Goal: Task Accomplishment & Management: Manage account settings

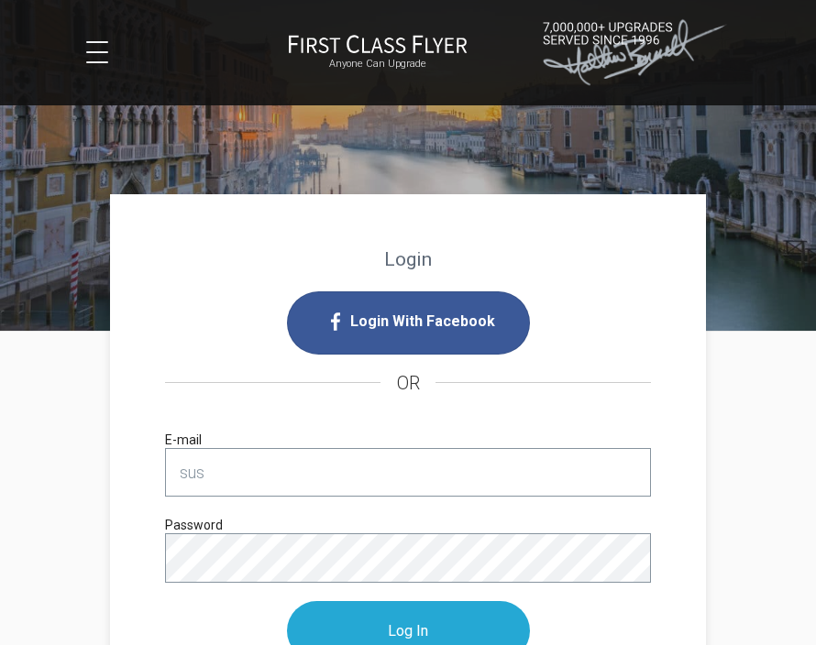
click at [655, 627] on div "Login With Facebook OR sus E-mail Password Log In Remember Me Forgot Password?" at bounding box center [408, 515] width 522 height 490
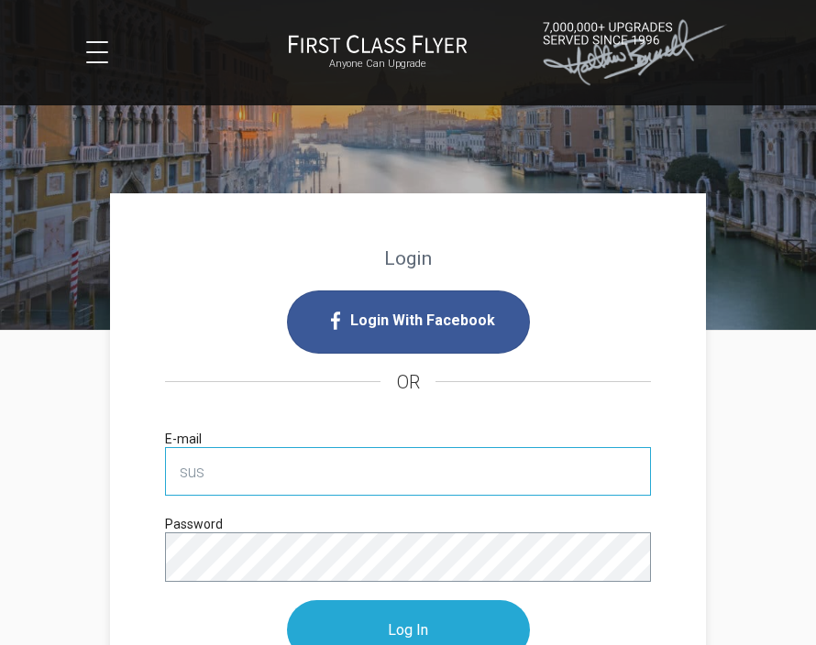
click at [308, 490] on input "sus" at bounding box center [408, 471] width 486 height 49
click at [324, 474] on input "sus" at bounding box center [408, 471] width 486 height 49
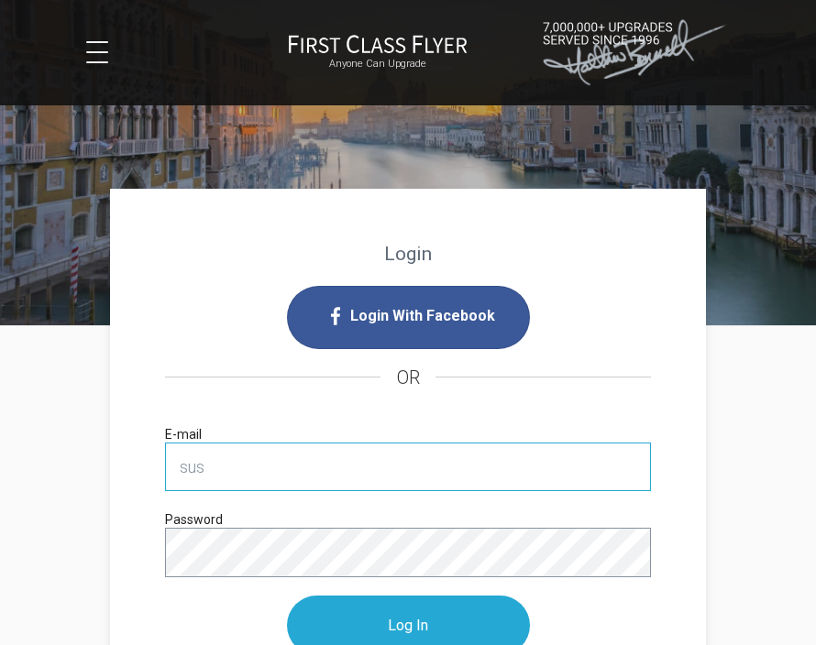
scroll to position [11, 0]
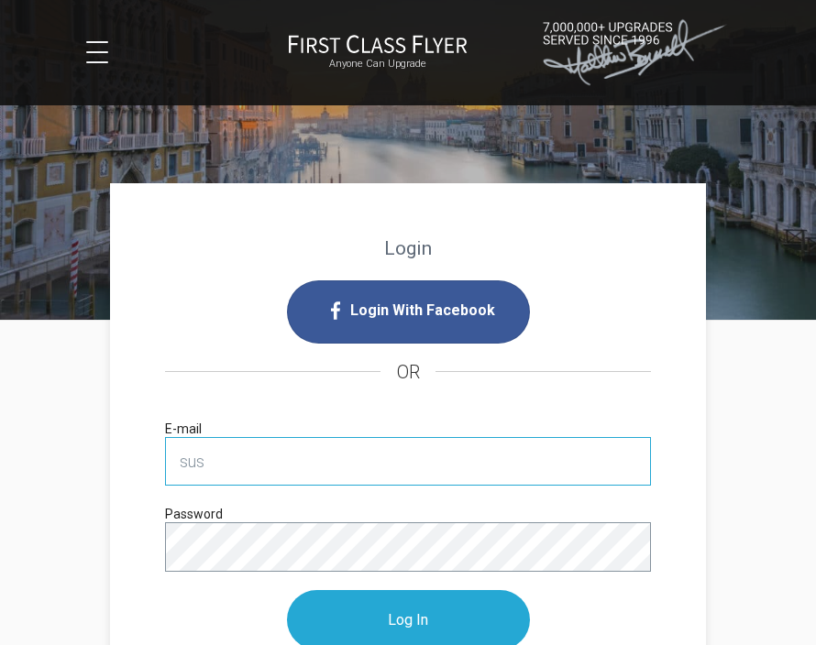
click at [323, 456] on input "sus" at bounding box center [408, 461] width 486 height 49
click at [320, 474] on input "sus" at bounding box center [408, 461] width 486 height 49
type input "[PERSON_NAME][EMAIL_ADDRESS][PERSON_NAME][DOMAIN_NAME]"
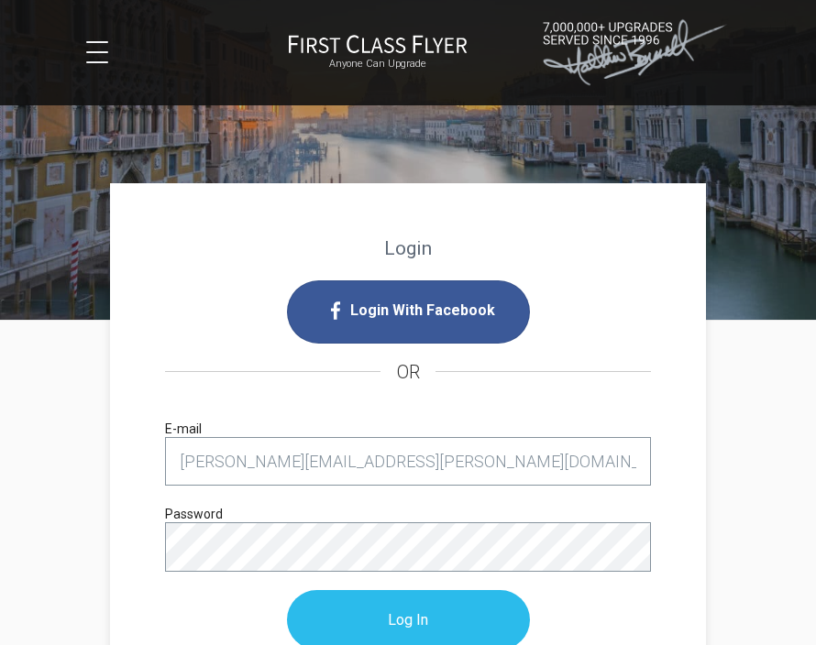
click at [462, 630] on input "Log In" at bounding box center [408, 620] width 243 height 60
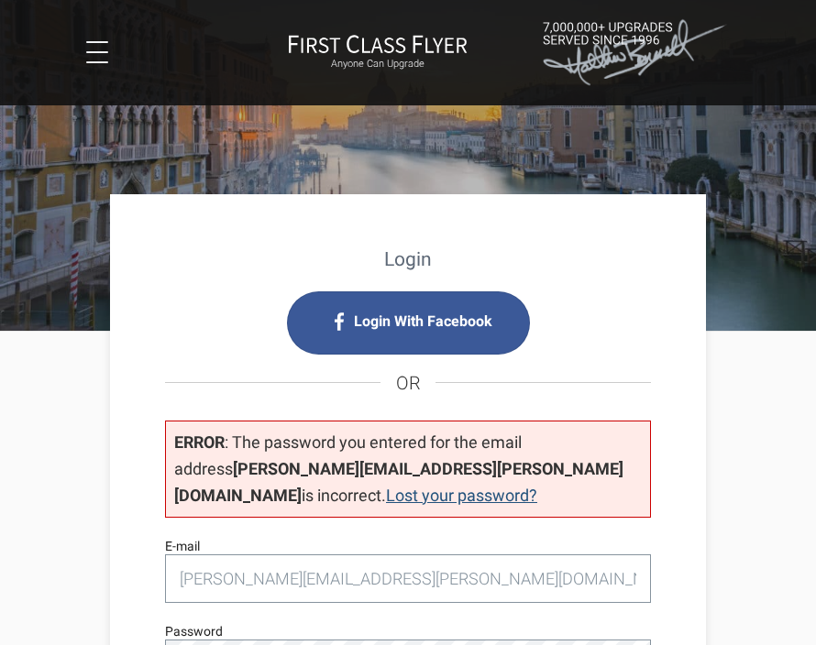
click at [537, 486] on link "Lost your password?" at bounding box center [461, 495] width 151 height 19
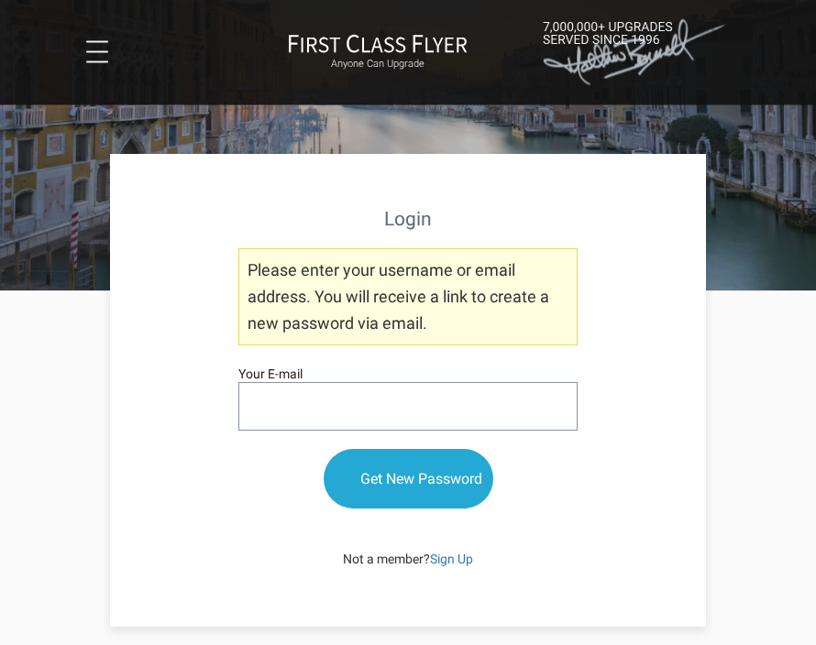
scroll to position [40, 0]
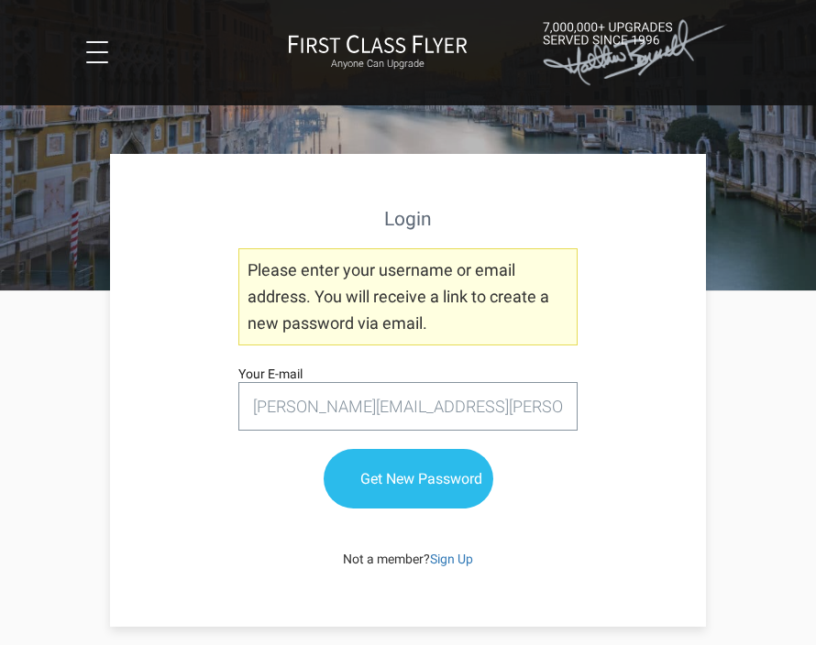
type input "susan.hoffman@outlook.com"
click at [426, 488] on input "Get New Password" at bounding box center [408, 479] width 170 height 60
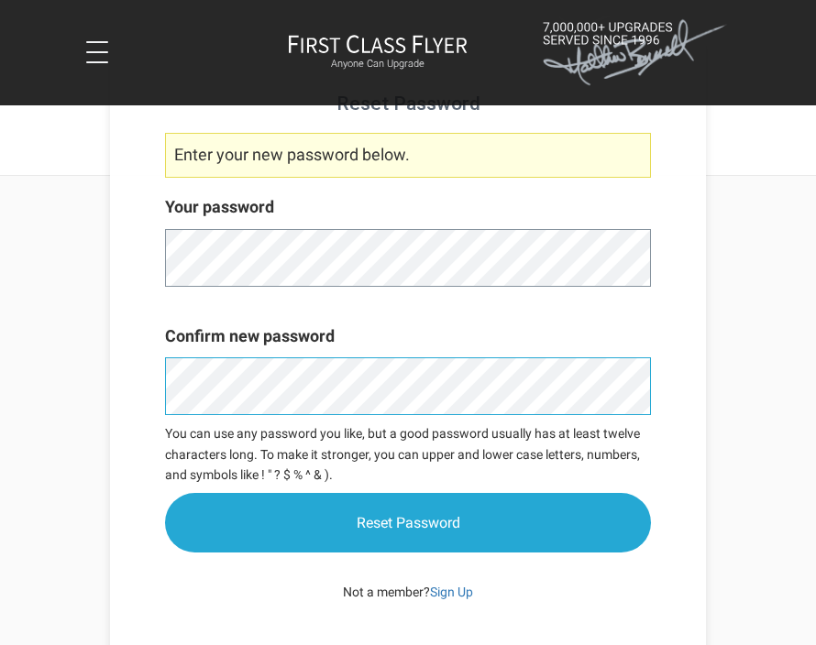
scroll to position [189, 0]
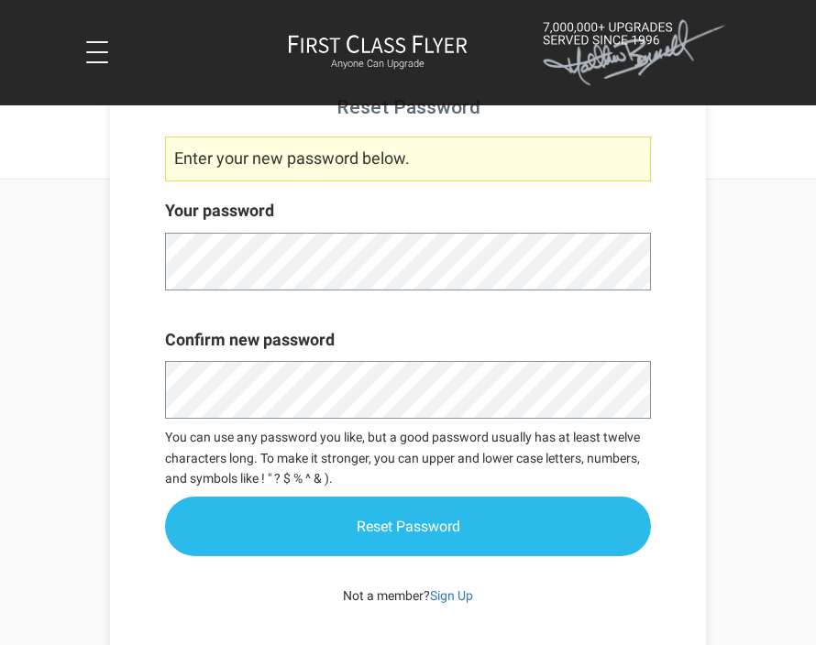
click at [521, 532] on input "Reset Password" at bounding box center [408, 527] width 486 height 60
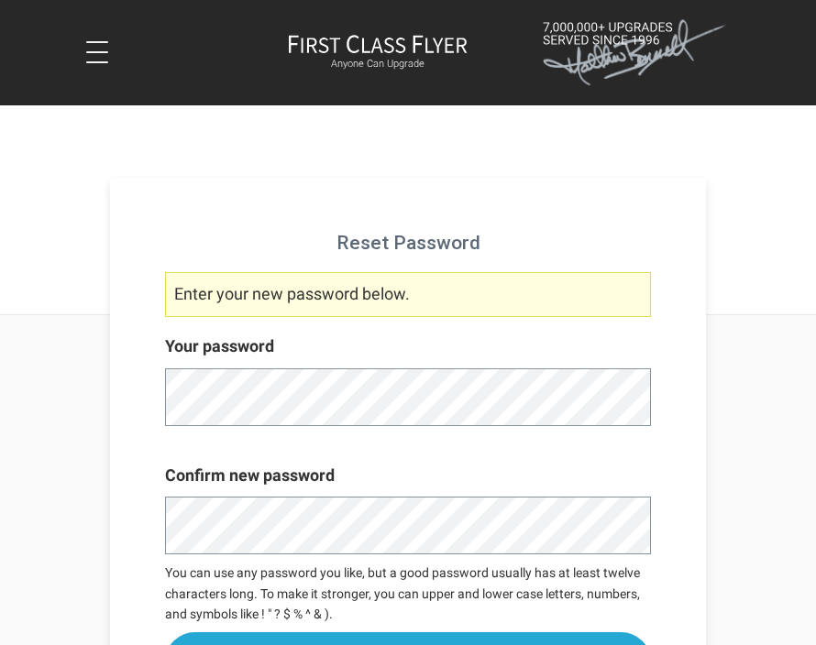
scroll to position [54, 0]
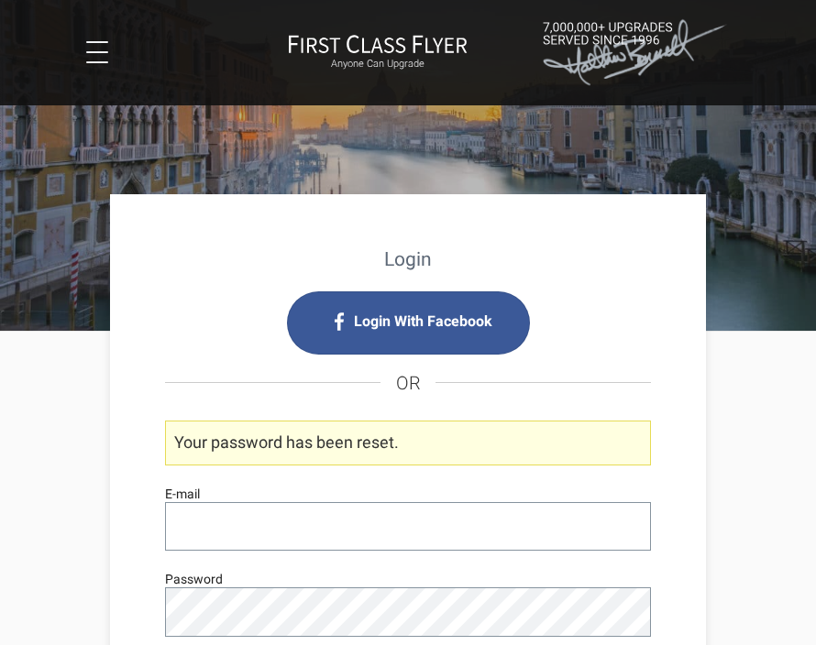
click at [706, 554] on div "Login Login With Facebook OR Your password has been reset. E-mail Password Log …" at bounding box center [407, 623] width 779 height 583
click at [444, 532] on input "E-mail" at bounding box center [408, 526] width 486 height 49
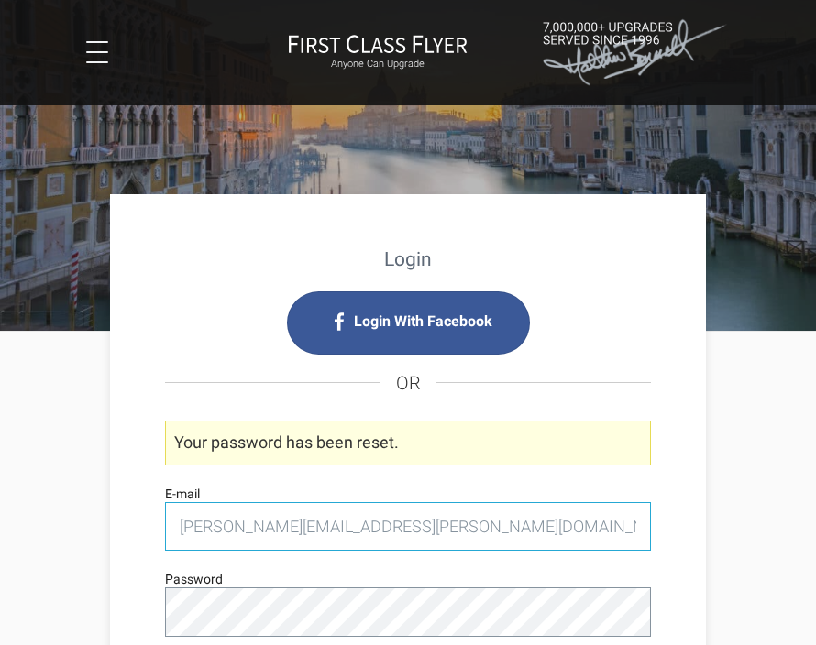
type input "[PERSON_NAME][EMAIL_ADDRESS][PERSON_NAME][DOMAIN_NAME]"
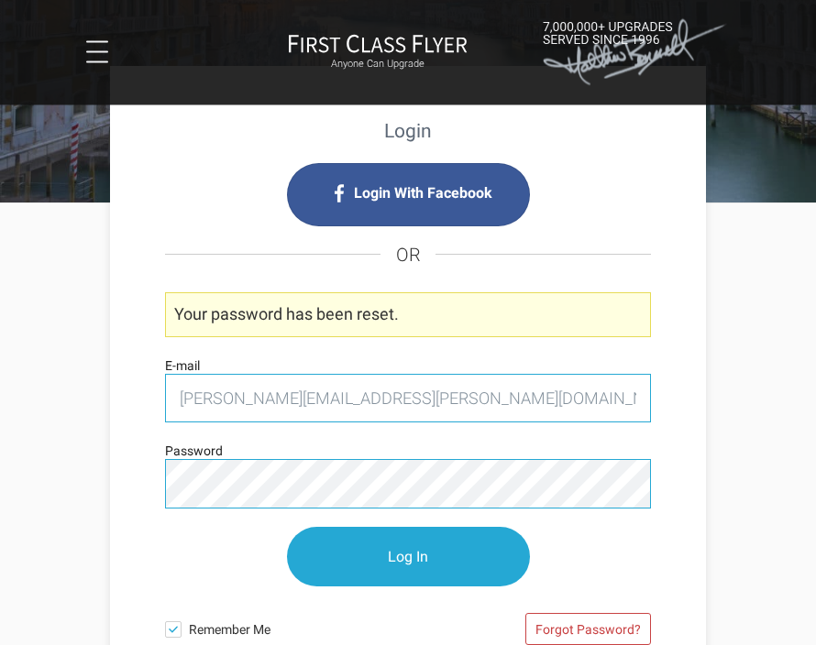
scroll to position [136, 0]
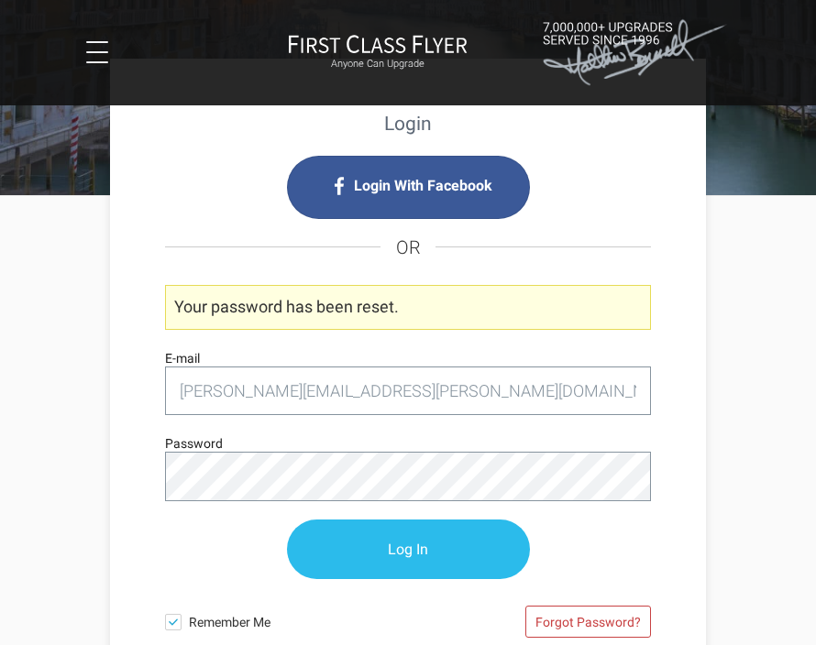
click at [480, 557] on input "Log In" at bounding box center [408, 550] width 243 height 60
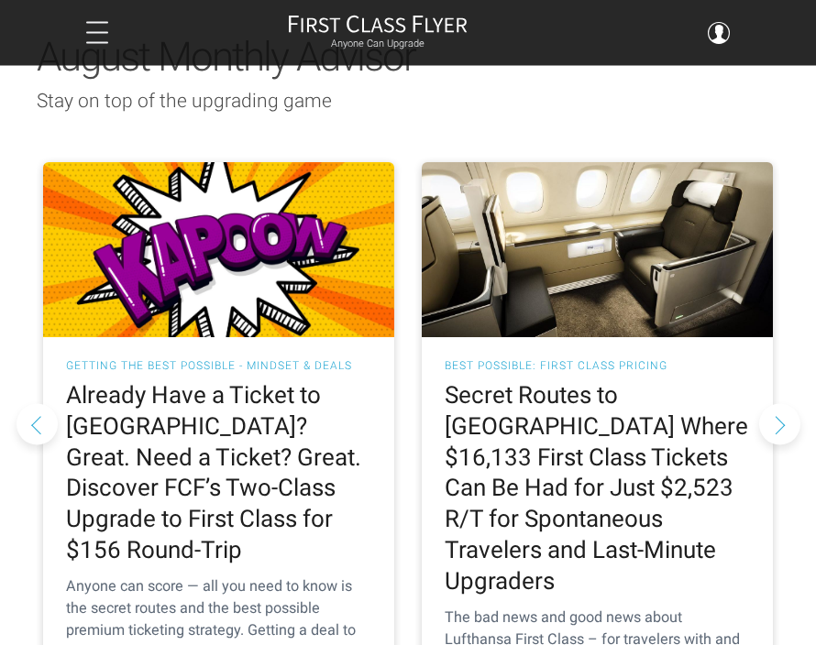
scroll to position [1733, 0]
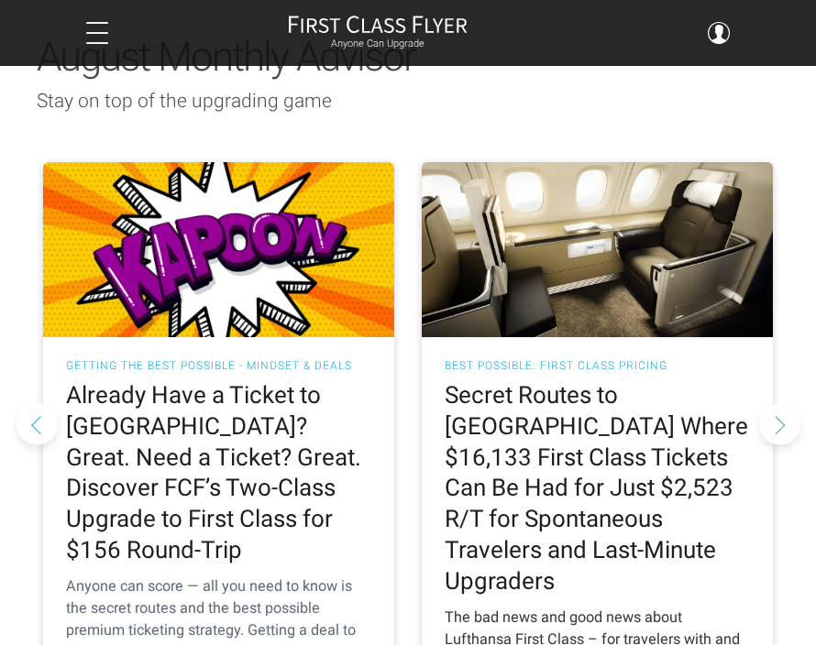
click at [673, 380] on h2 "Secret Routes to Europe Where $16,133 First Class Tickets Can Be Had for Just $…" at bounding box center [596, 488] width 305 height 216
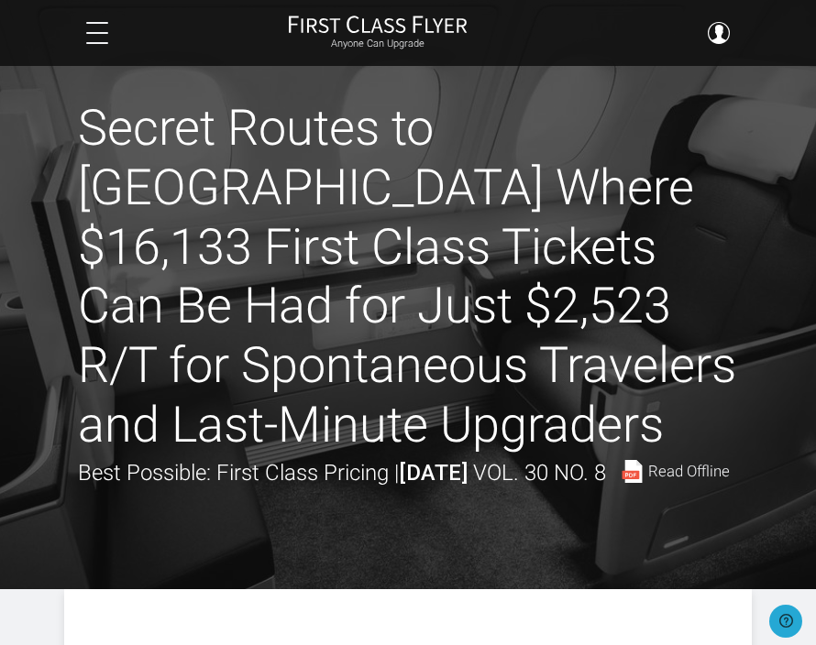
click at [532, 334] on h1 "Secret Routes to [GEOGRAPHIC_DATA] Where $16,133 First Class Tickets Can Be Had…" at bounding box center [408, 277] width 660 height 356
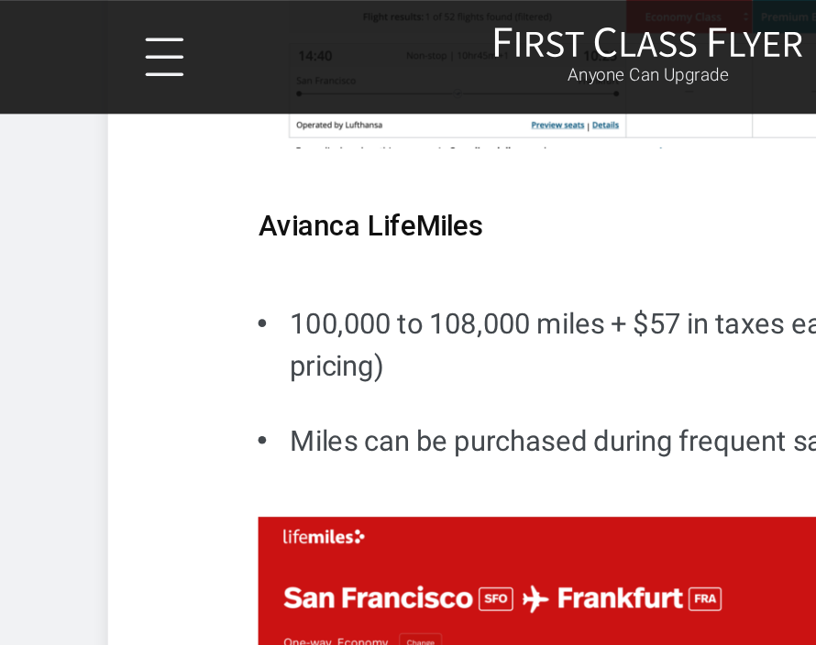
scroll to position [2500, 0]
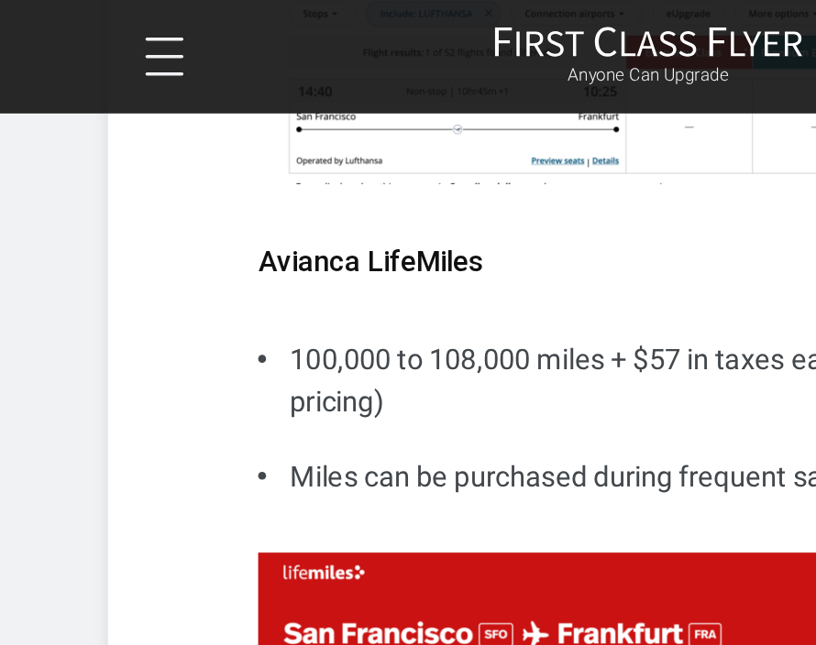
click at [100, 34] on button at bounding box center [97, 33] width 22 height 22
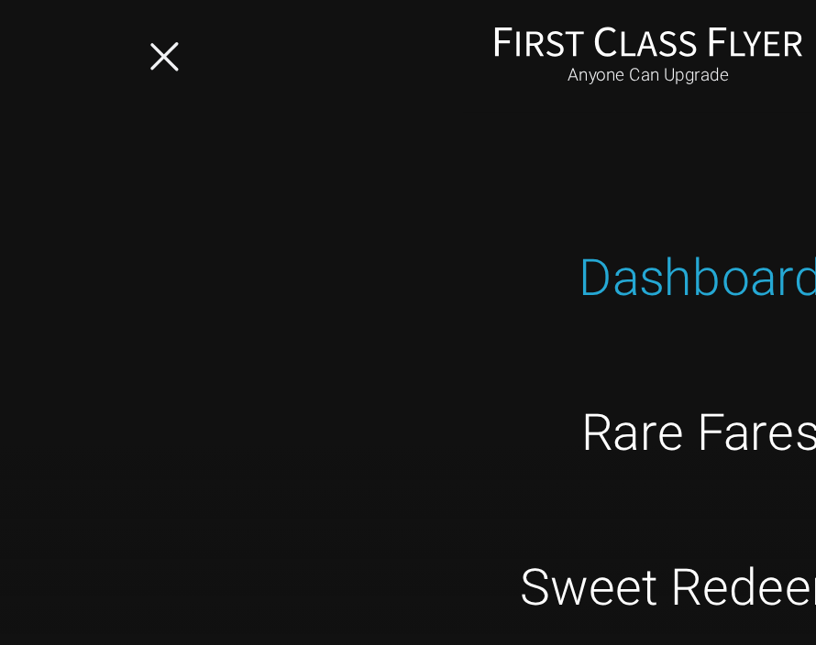
click at [443, 175] on link "Dashboard" at bounding box center [408, 161] width 520 height 46
click at [433, 171] on link "Dashboard" at bounding box center [408, 161] width 520 height 46
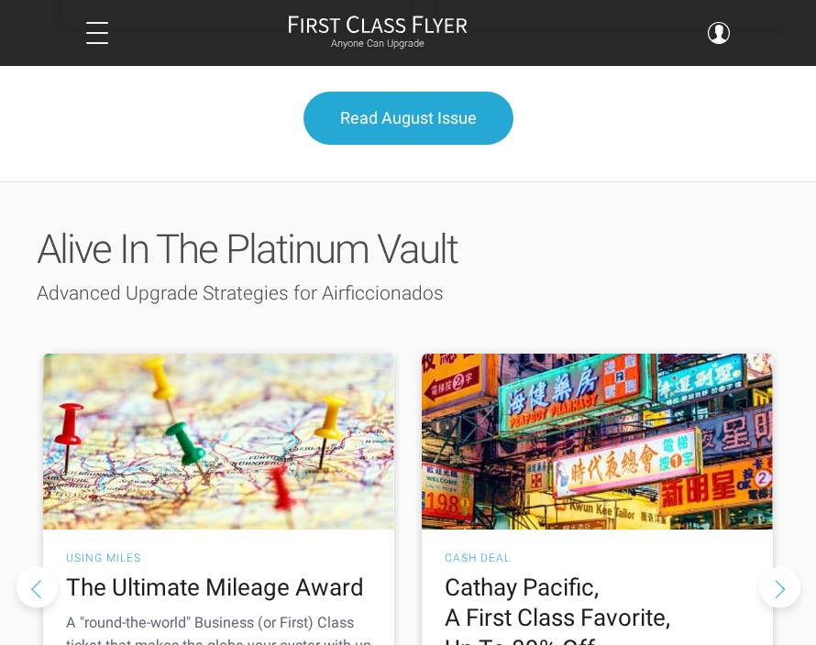
scroll to position [2436, 0]
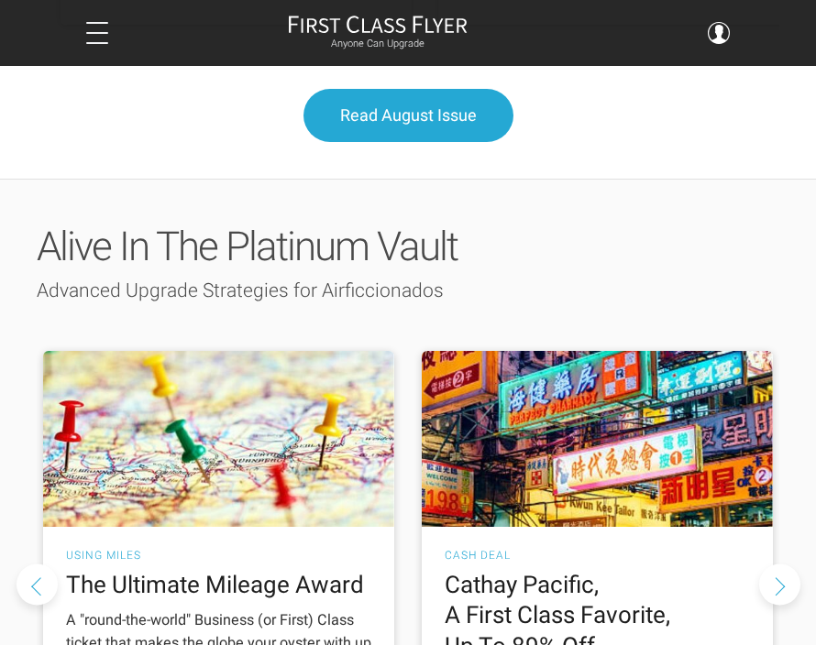
click at [363, 570] on h2 "The Ultimate Mileage Award" at bounding box center [218, 585] width 305 height 31
click at [312, 570] on h2 "The Ultimate Mileage Award" at bounding box center [218, 585] width 305 height 31
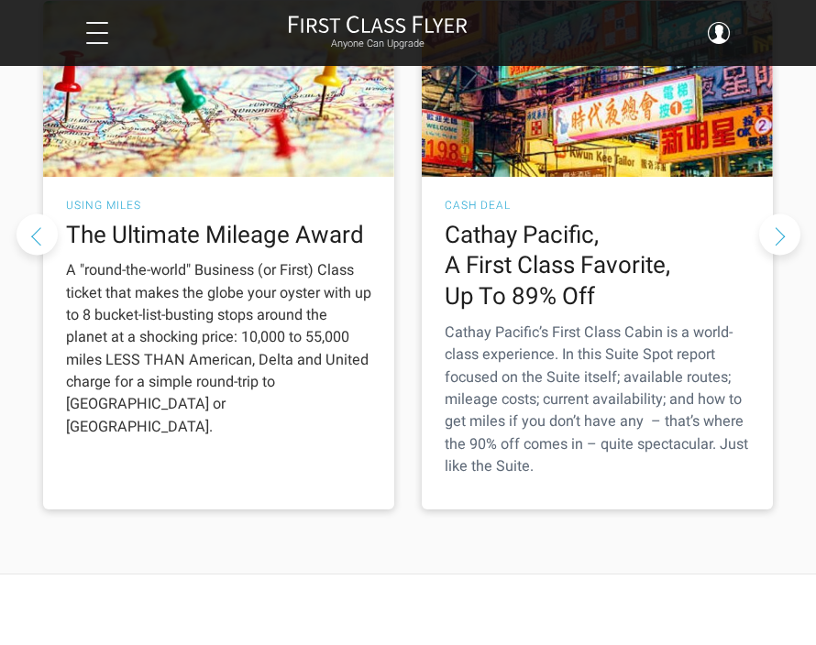
click at [320, 416] on p "A "round-the-world" Business (or First) Class ticket that makes the globe your …" at bounding box center [218, 348] width 305 height 178
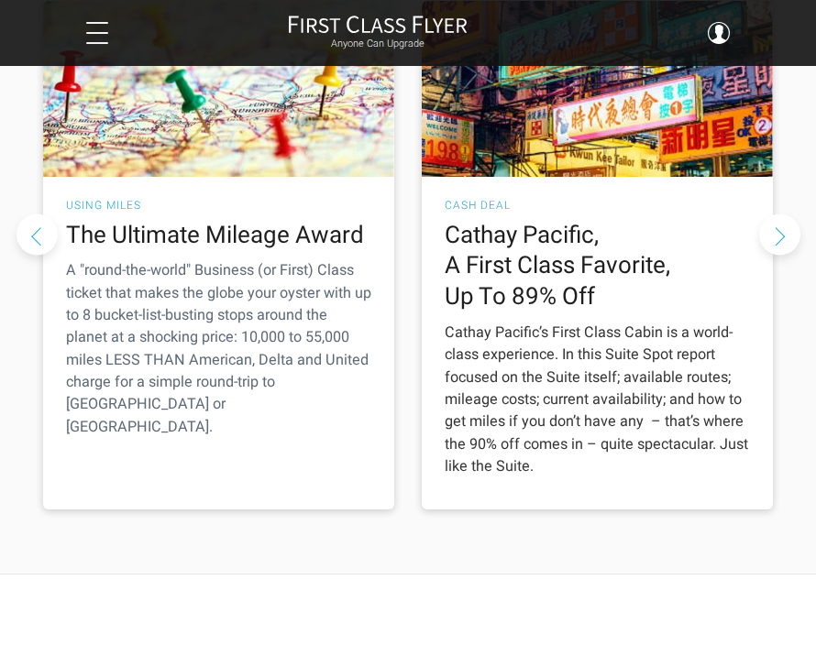
click at [656, 312] on h2 "Cathay Pacific, A First Class Favorite, Up To 89% Off" at bounding box center [596, 266] width 305 height 93
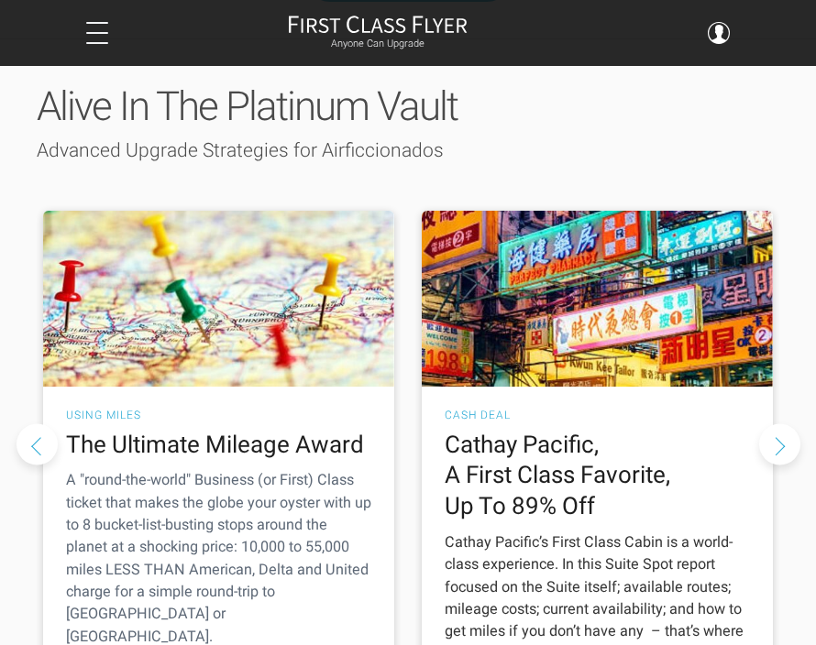
click at [596, 410] on h3 "Cash Deal" at bounding box center [596, 415] width 305 height 11
click at [504, 387] on div "Cash Deal Cathay Pacific, A First Class Favorite, Up To 89% Off Cathay Pacific’…" at bounding box center [597, 553] width 351 height 333
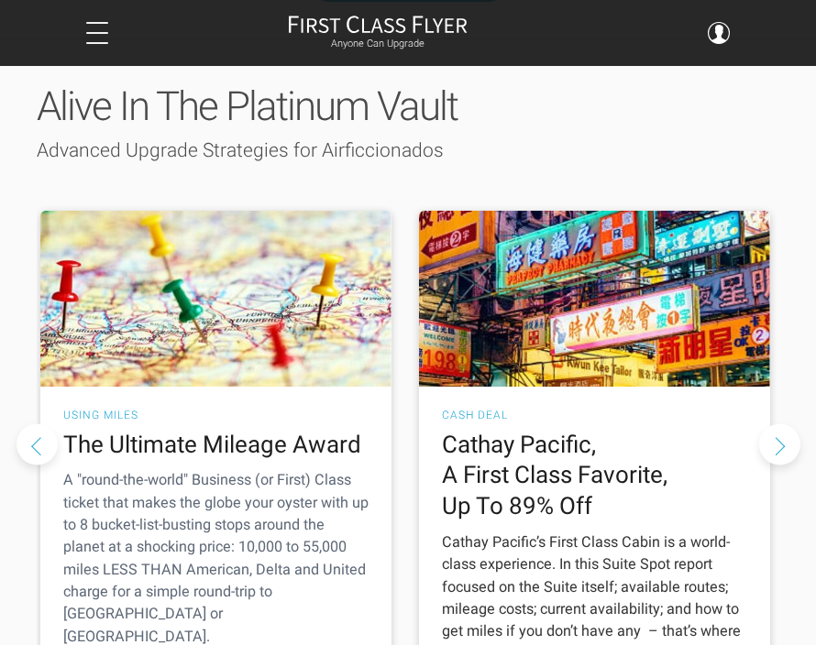
click at [661, 532] on p "Cathay Pacific’s First Class Cabin is a world-class experience. In this Suite S…" at bounding box center [594, 610] width 305 height 156
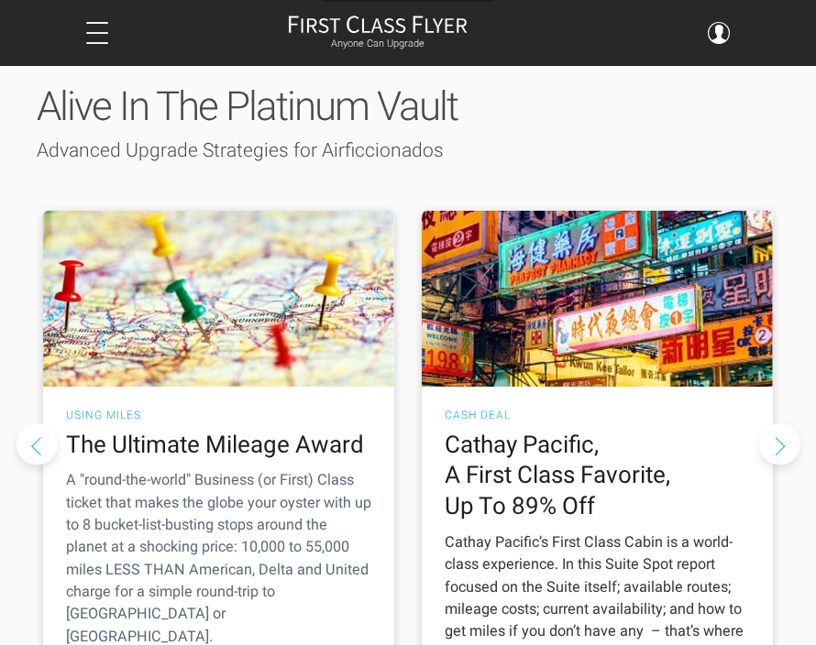
scroll to position [2693, 0]
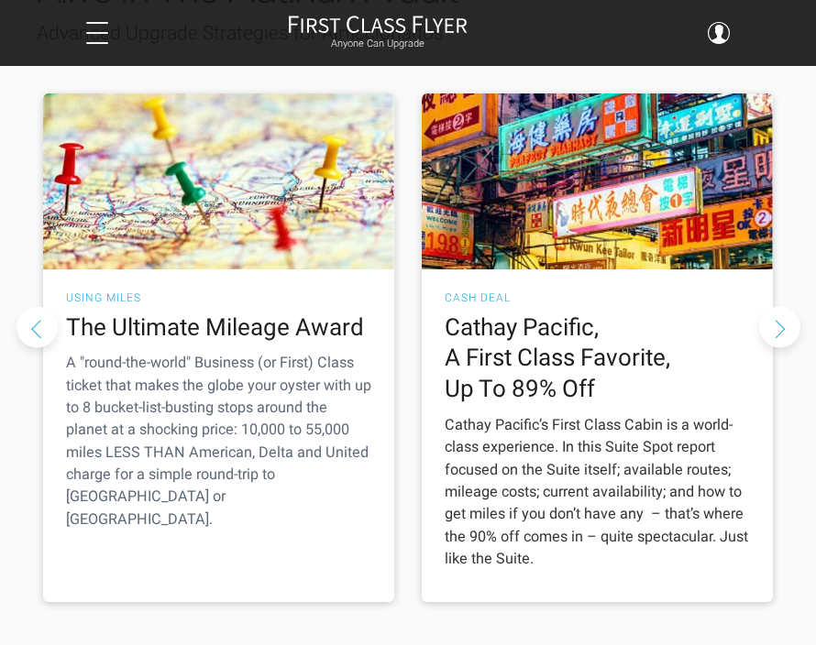
click at [664, 269] on img at bounding box center [597, 181] width 351 height 176
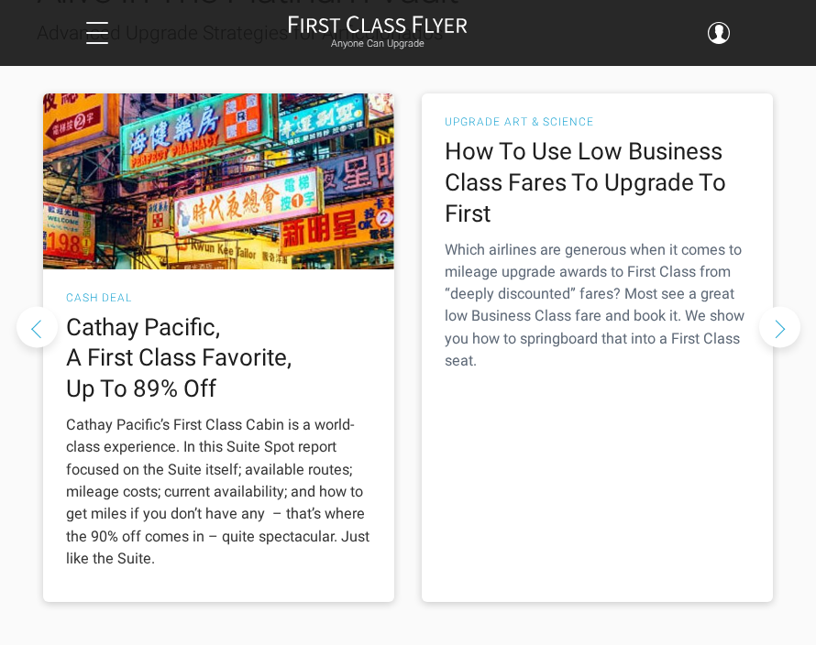
click at [394, 495] on div "Cash Deal Cathay Pacific, A First Class Favorite, Up To 89% Off Cathay Pacific’…" at bounding box center [218, 435] width 351 height 333
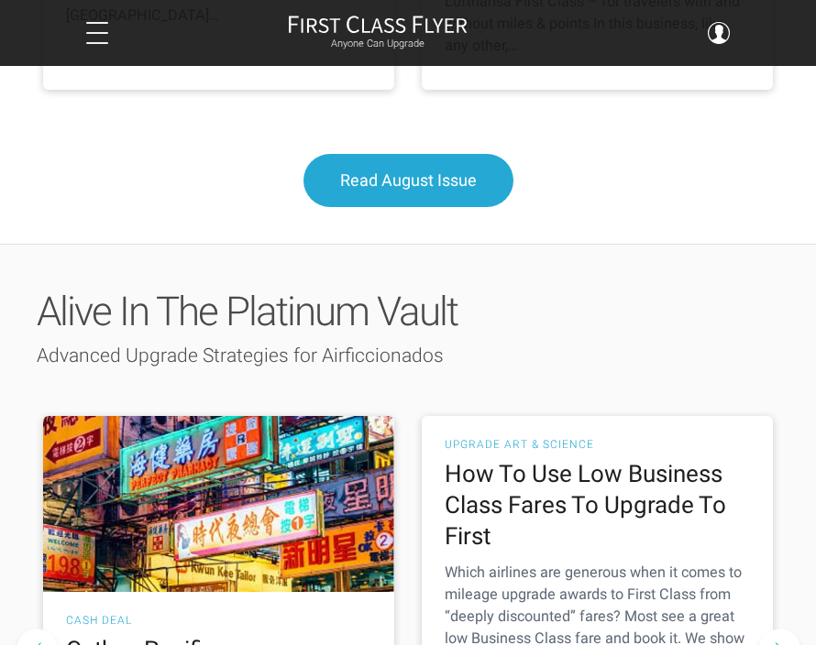
click at [515, 562] on p "Which airlines are generous when it comes to mileage upgrade awards to First Cl…" at bounding box center [596, 629] width 305 height 134
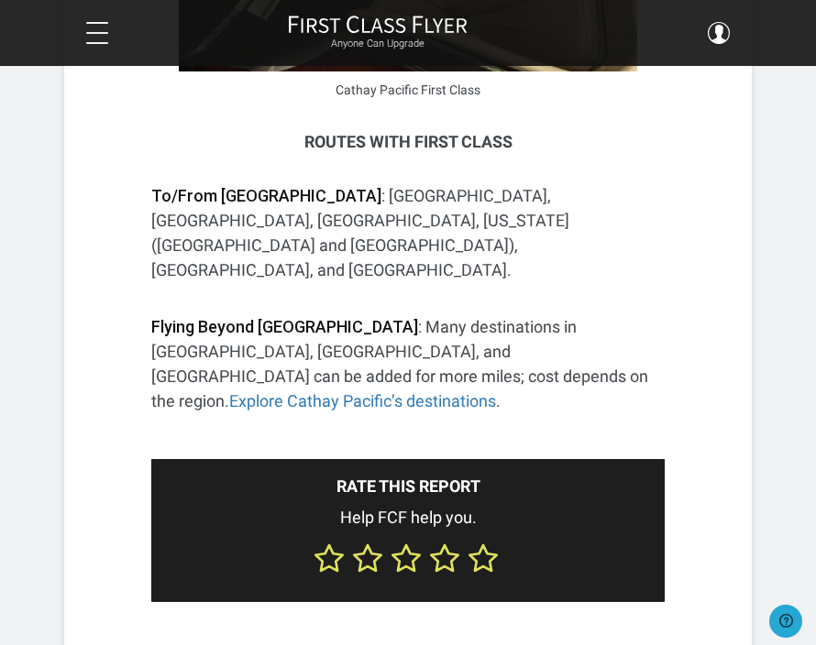
scroll to position [3181, 0]
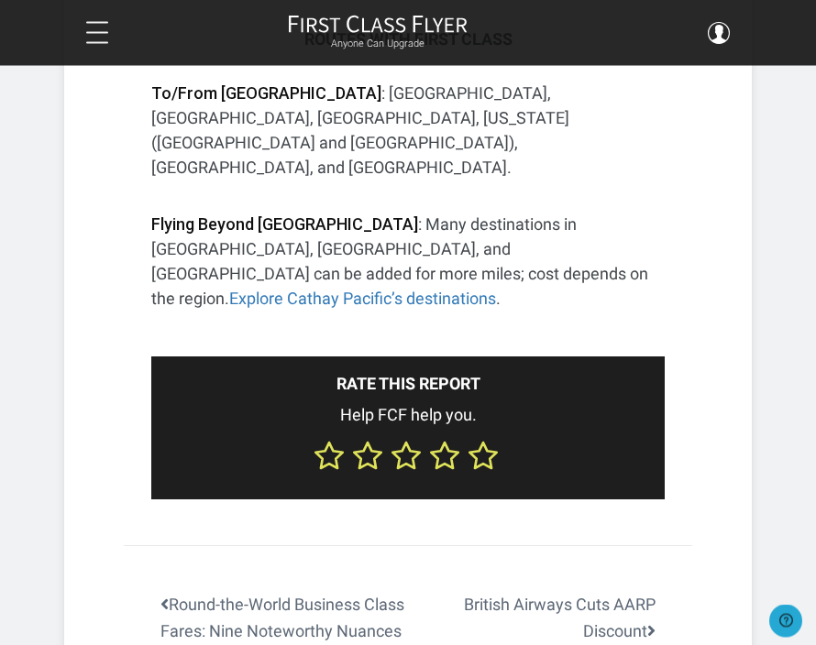
click at [657, 593] on link "British Airways Cuts AARP Discount" at bounding box center [550, 619] width 284 height 53
click at [325, 593] on link "Round-the-World Business Class Fares: Nine Noteworthy Nuances" at bounding box center [266, 619] width 284 height 53
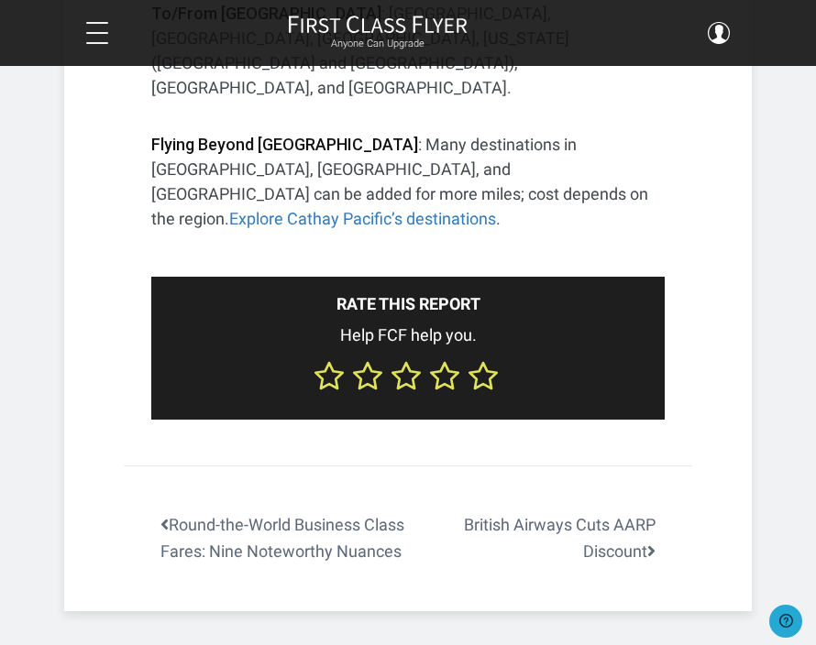
click at [246, 512] on link "Round-the-World Business Class Fares: Nine Noteworthy Nuances" at bounding box center [266, 538] width 284 height 53
click at [261, 512] on link "Round-the-World Business Class Fares: Nine Noteworthy Nuances" at bounding box center [266, 538] width 284 height 53
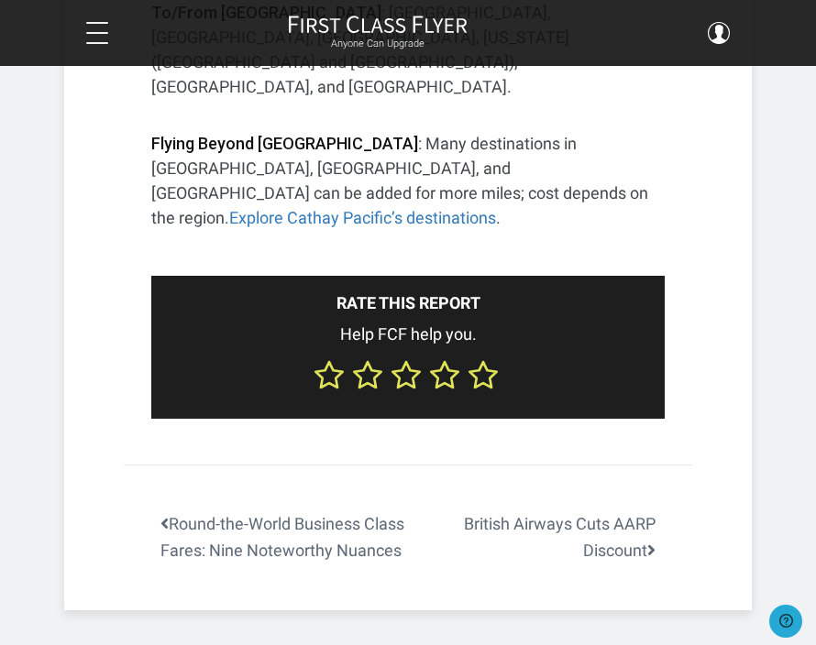
click at [181, 511] on link "Round-the-World Business Class Fares: Nine Noteworthy Nuances" at bounding box center [266, 537] width 284 height 53
click at [171, 511] on link "Round-the-World Business Class Fares: Nine Noteworthy Nuances" at bounding box center [266, 537] width 284 height 53
click at [99, 30] on button at bounding box center [97, 33] width 22 height 22
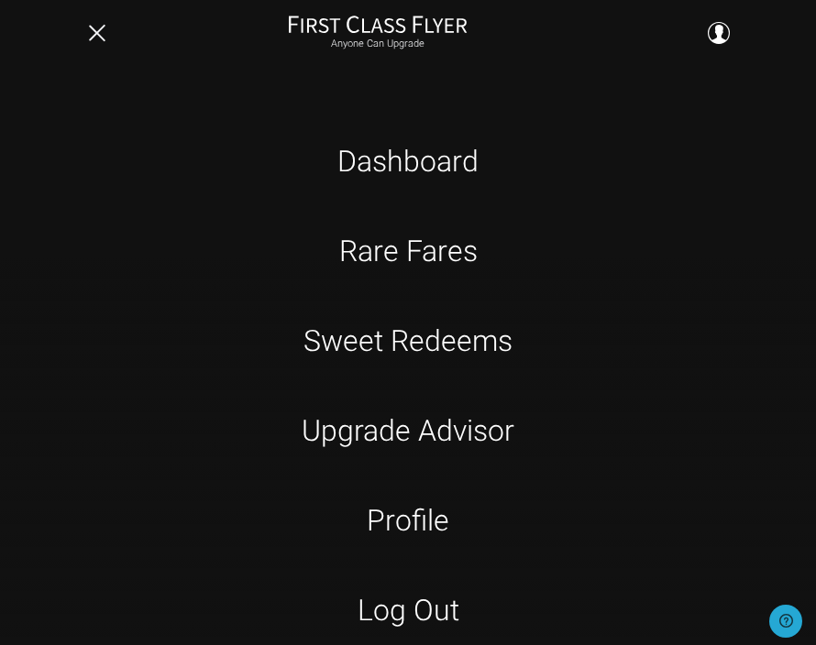
click at [107, 38] on button at bounding box center [97, 33] width 22 height 22
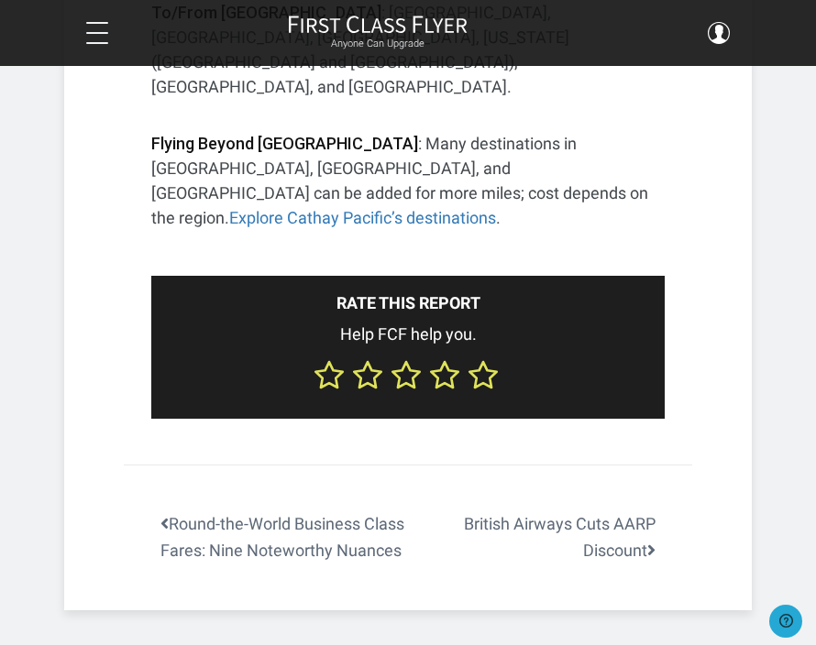
click at [116, 25] on div at bounding box center [167, 33] width 163 height 22
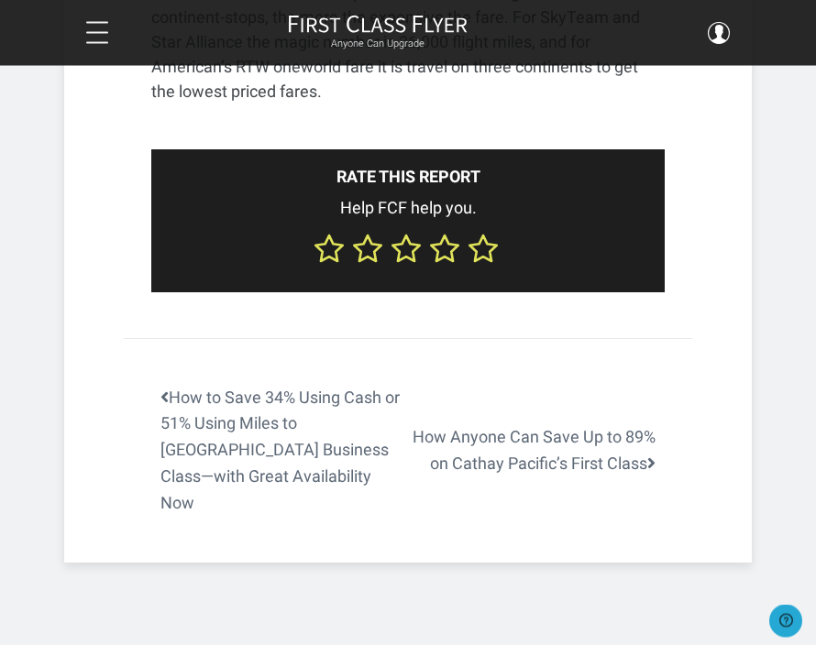
scroll to position [4654, 0]
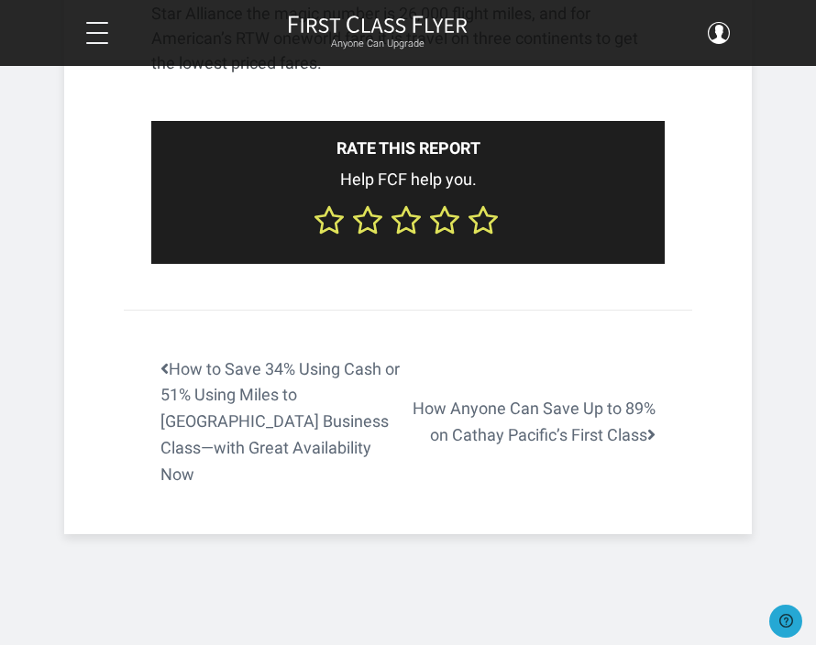
click at [249, 356] on link "How to Save 34% Using Cash or 51% Using Miles to Europe Business Class—with Gre…" at bounding box center [266, 422] width 284 height 132
click at [288, 356] on link "How to Save 34% Using Cash or 51% Using Miles to Europe Business Class—with Gre…" at bounding box center [266, 422] width 284 height 132
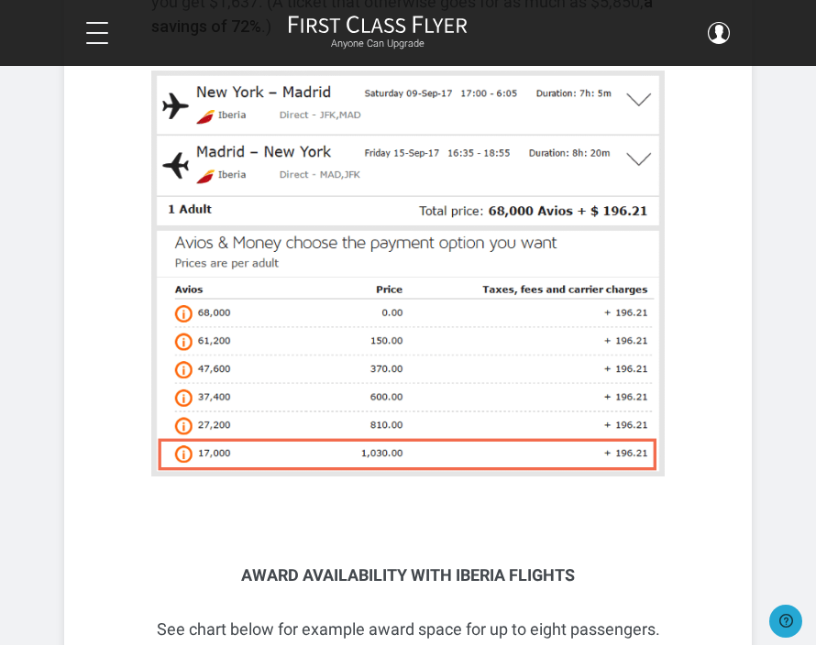
scroll to position [3874, 0]
